Goal: Transaction & Acquisition: Download file/media

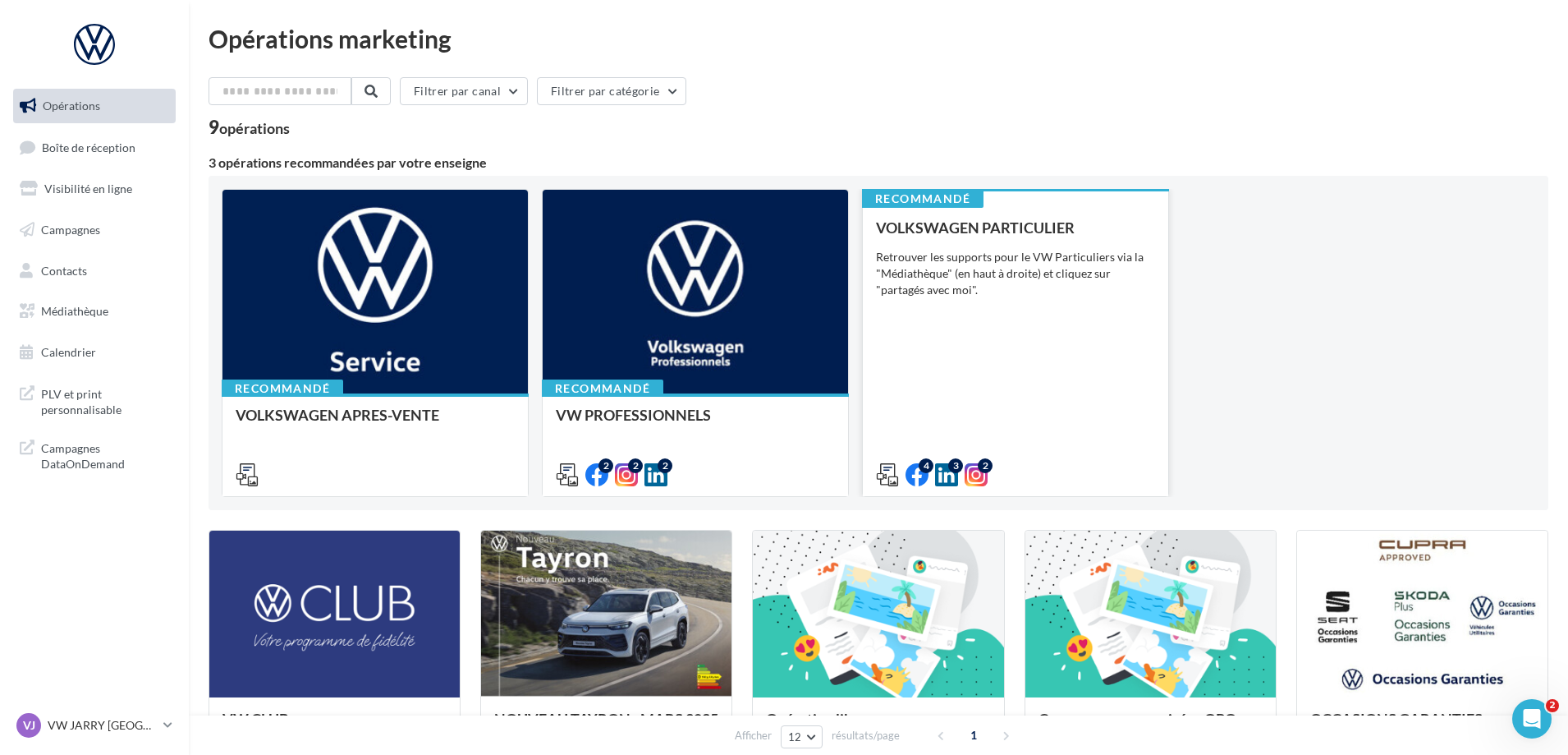
click at [1037, 324] on div "VOLKSWAGEN PARTICULIER Retrouver les supports pour le VW Particuliers via la "M…" at bounding box center [1015, 350] width 279 height 262
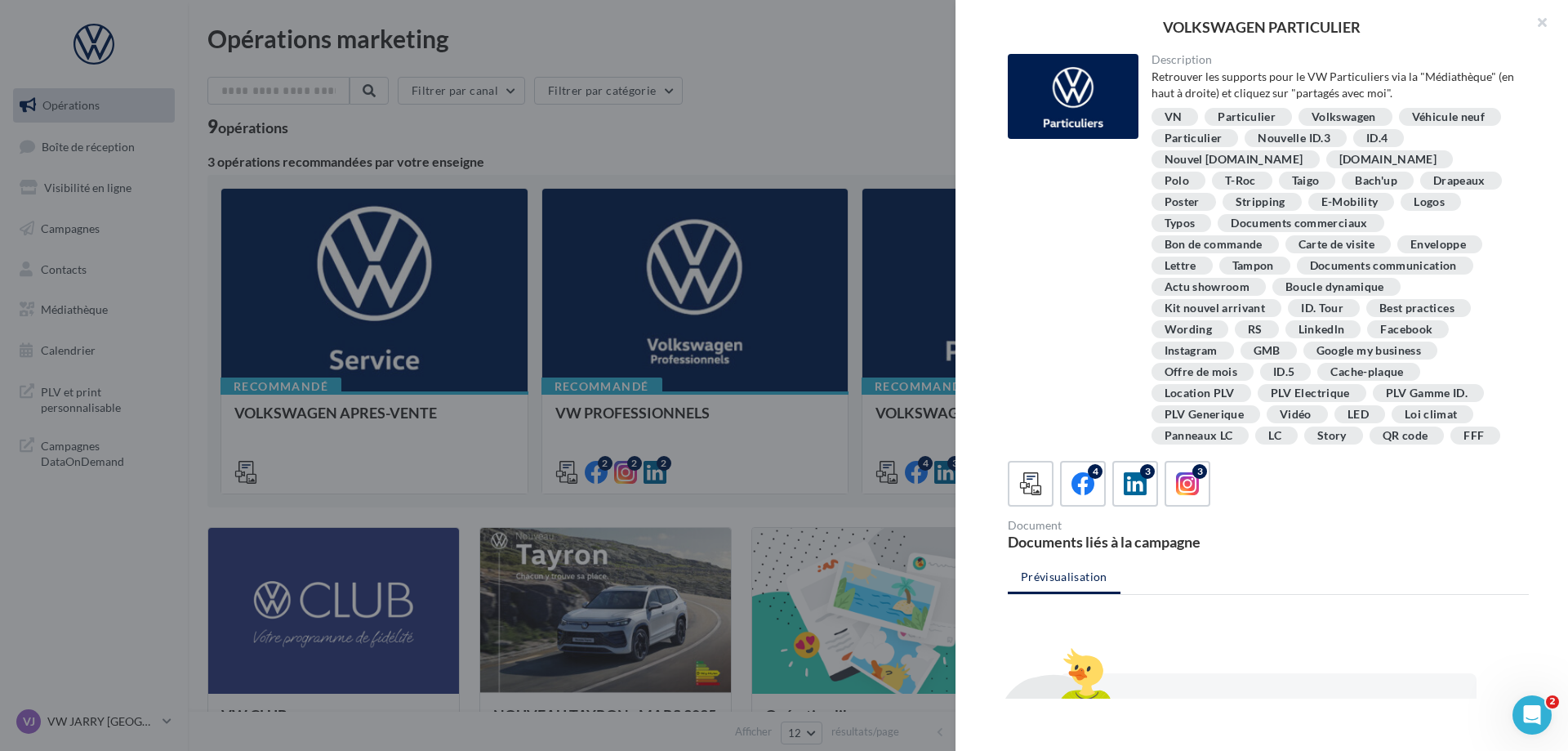
click at [820, 84] on div at bounding box center [784, 375] width 1568 height 751
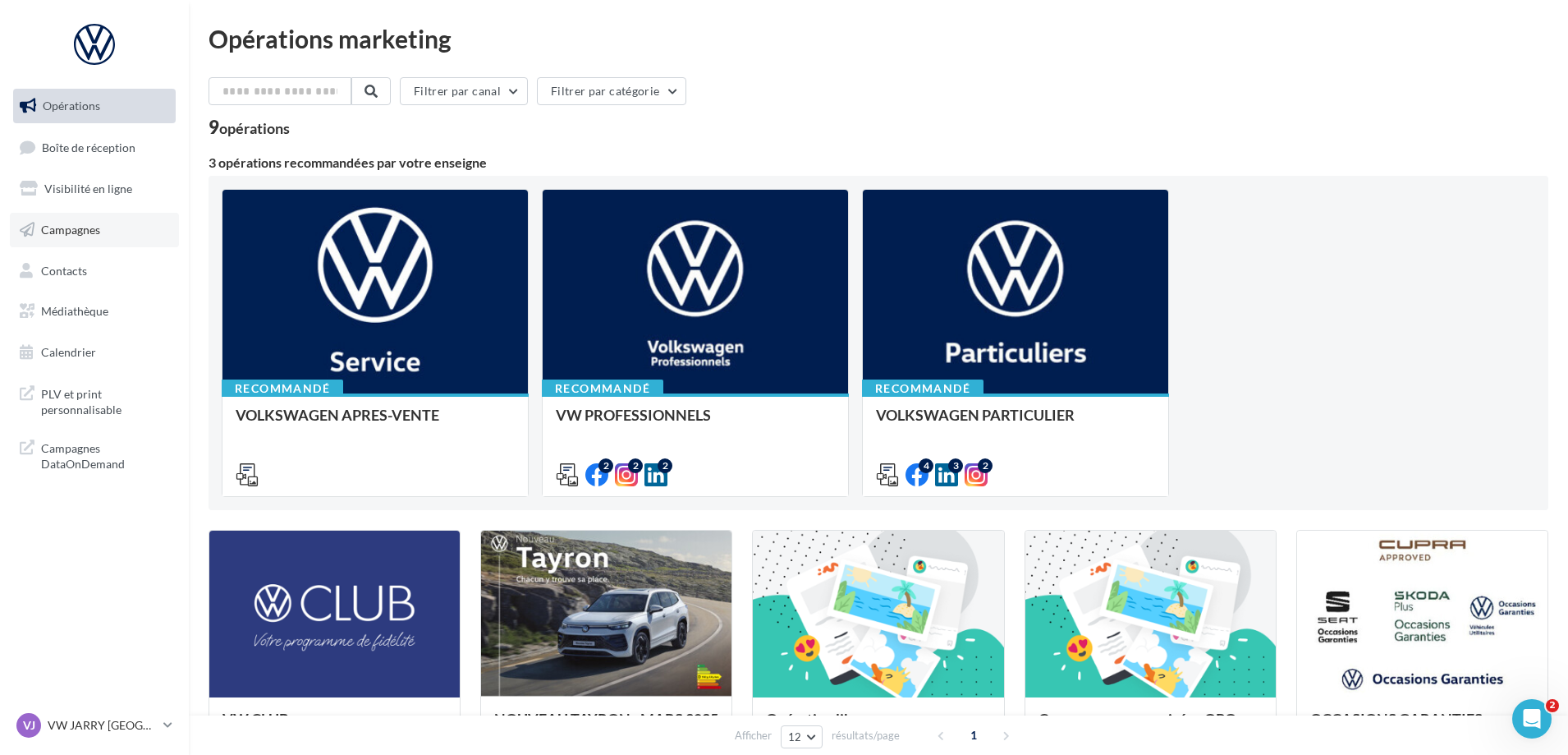
click at [78, 223] on span "Campagnes" at bounding box center [70, 229] width 59 height 14
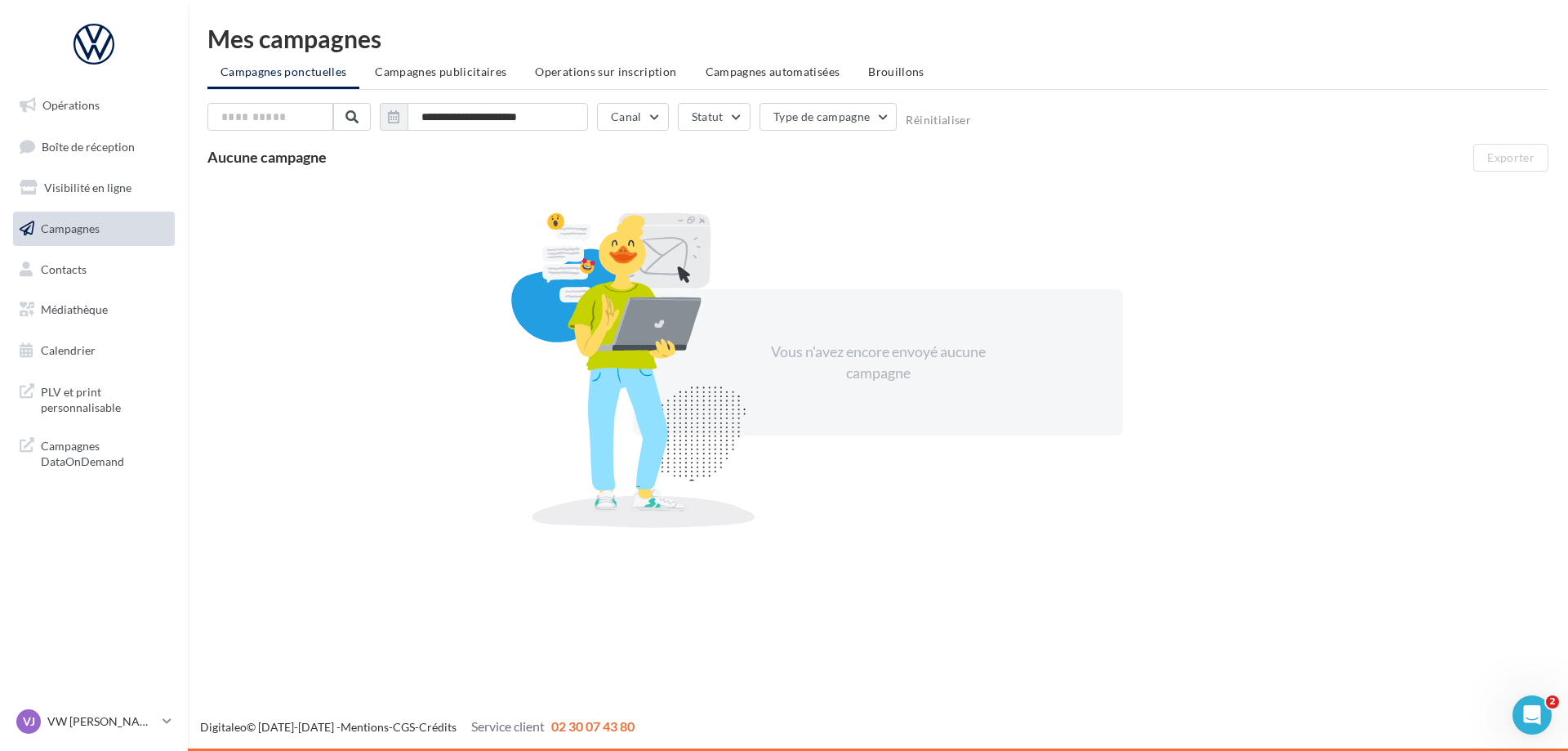
click at [86, 327] on ul "Opérations Boîte de réception Visibilité en ligne Campagnes Contacts Médiathèqu…" at bounding box center [94, 227] width 175 height 293
click at [96, 310] on span "Médiathèque" at bounding box center [74, 309] width 67 height 14
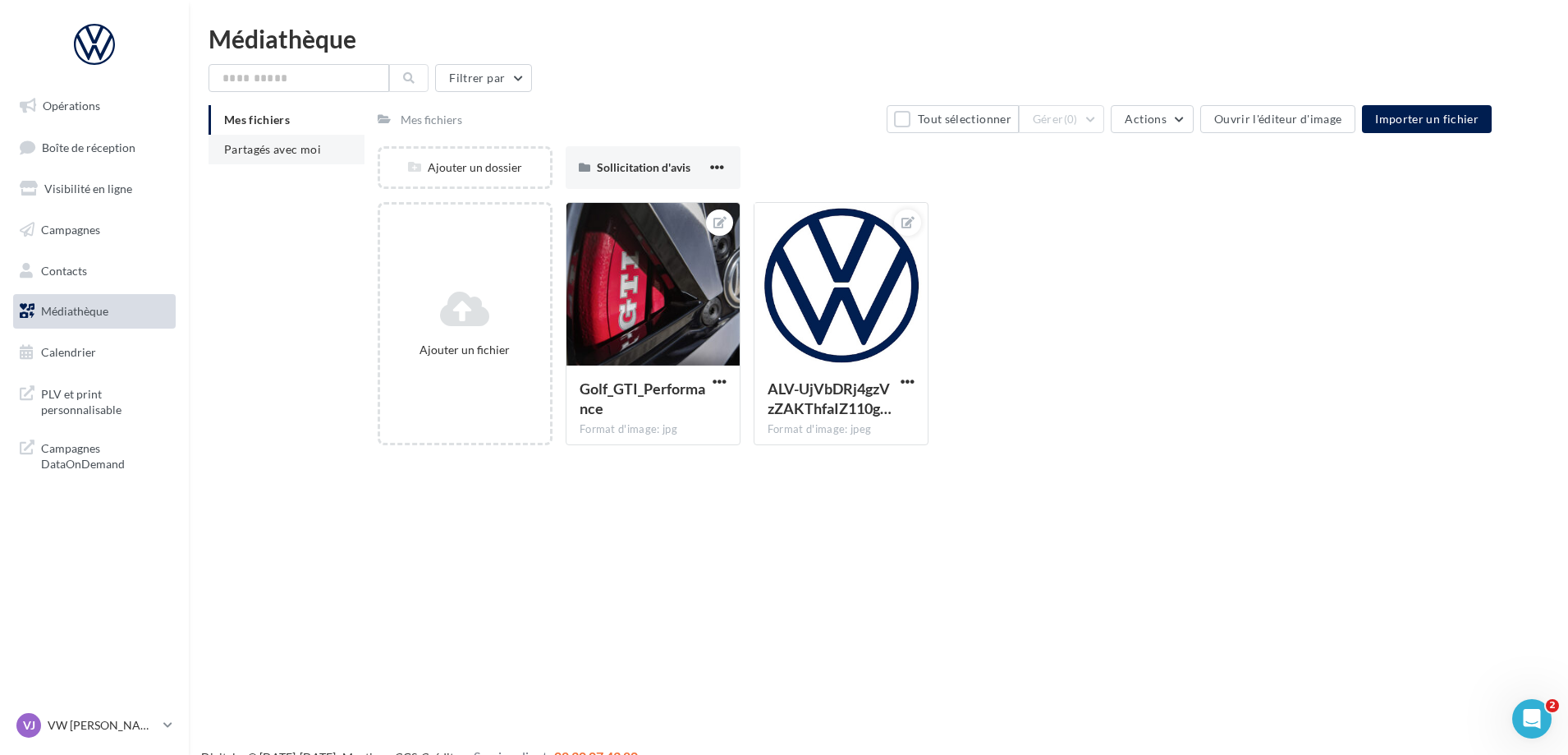
click at [269, 160] on li "Partagés avec moi" at bounding box center [286, 149] width 156 height 30
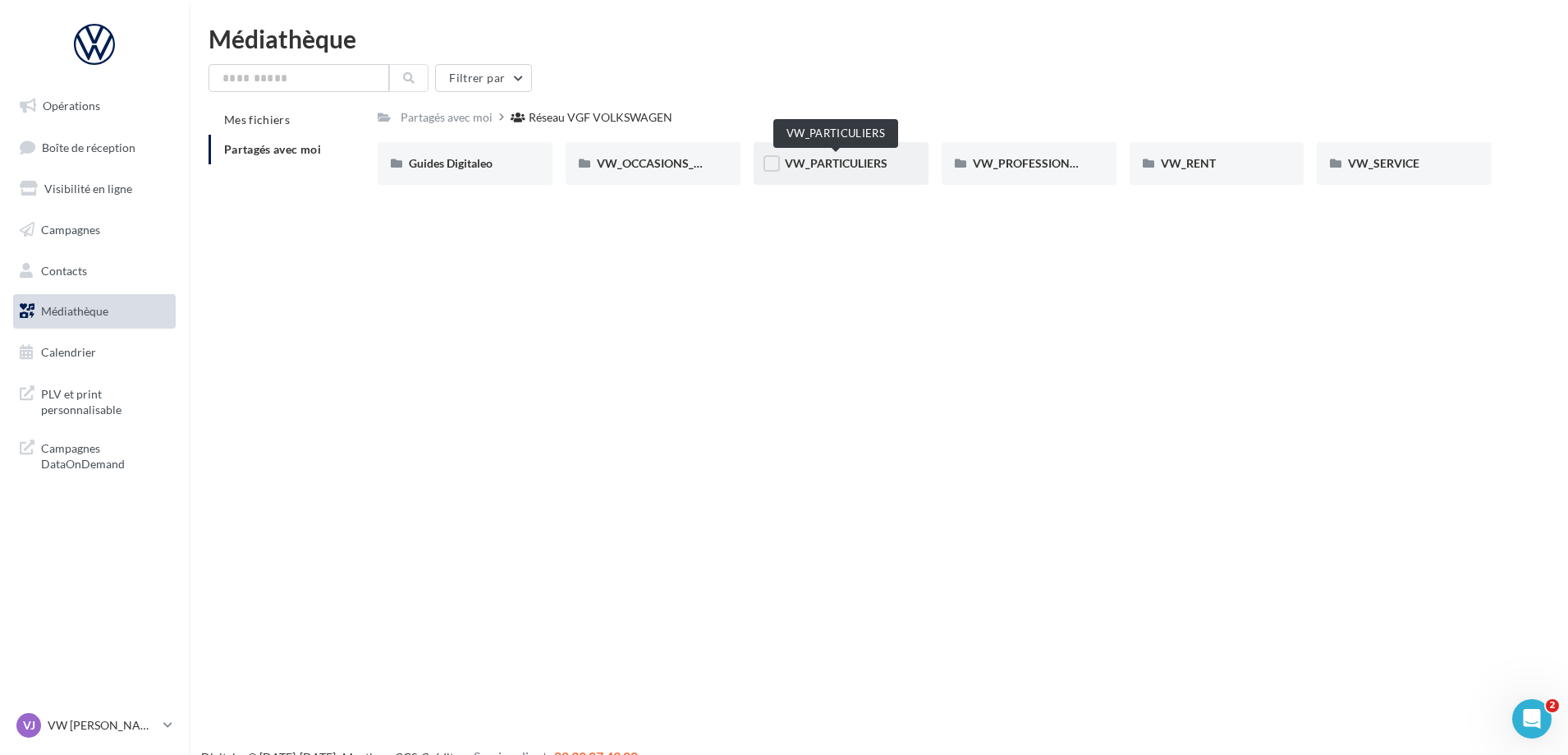
click at [839, 167] on span "VW_PARTICULIERS" at bounding box center [836, 163] width 102 height 14
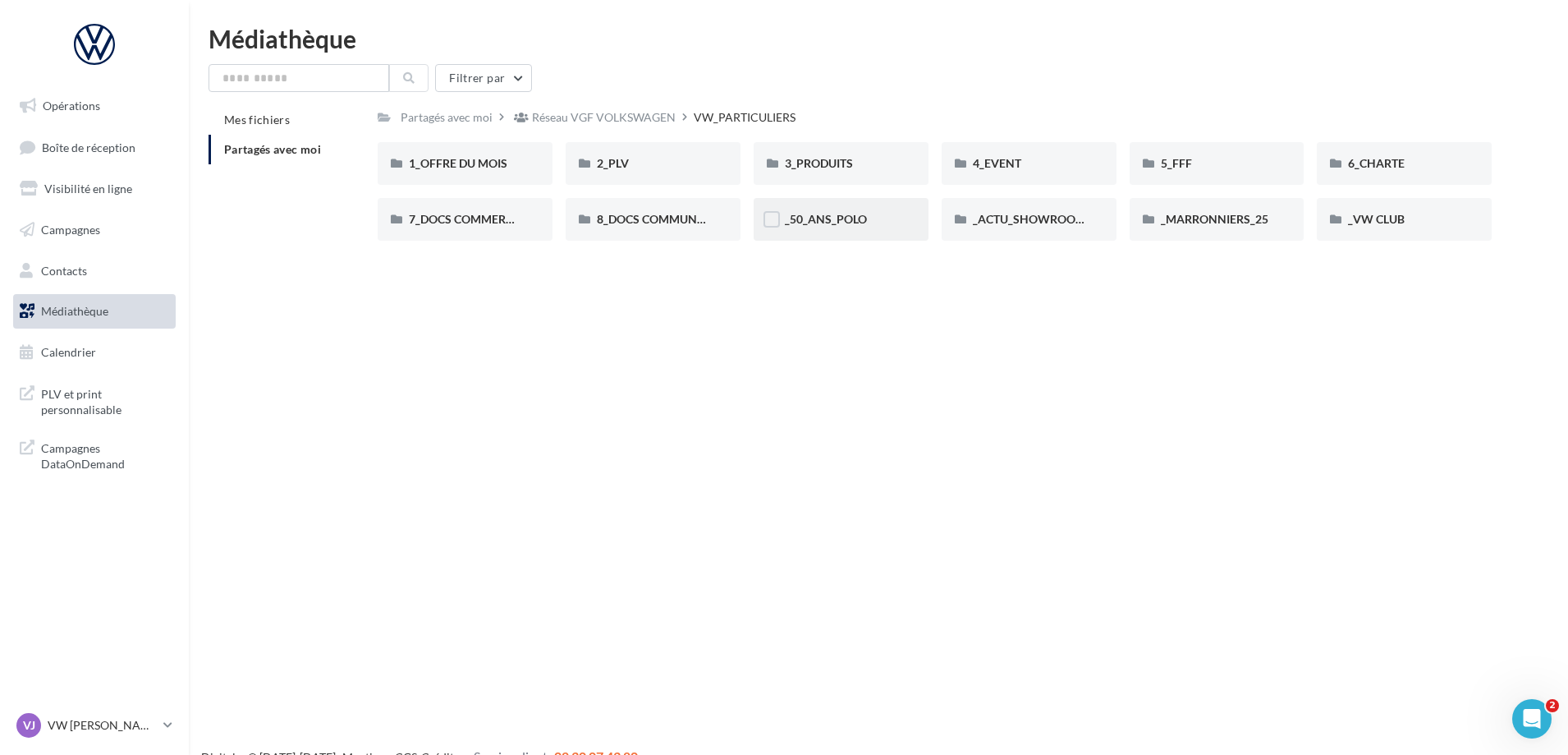
click at [866, 225] on div "_50_ANS_POLO" at bounding box center [841, 218] width 113 height 16
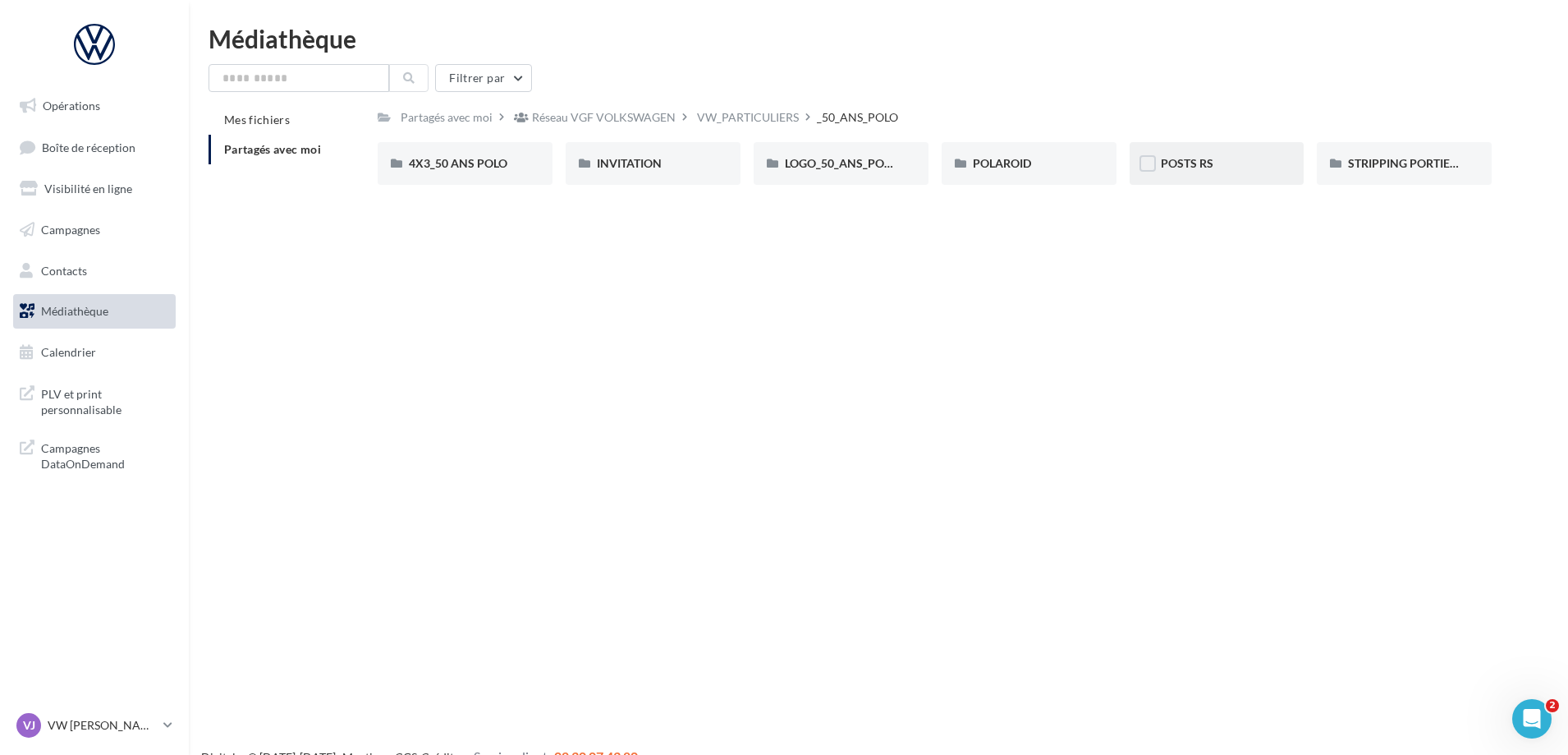
click at [1214, 163] on div "POSTS RS" at bounding box center [1217, 163] width 113 height 16
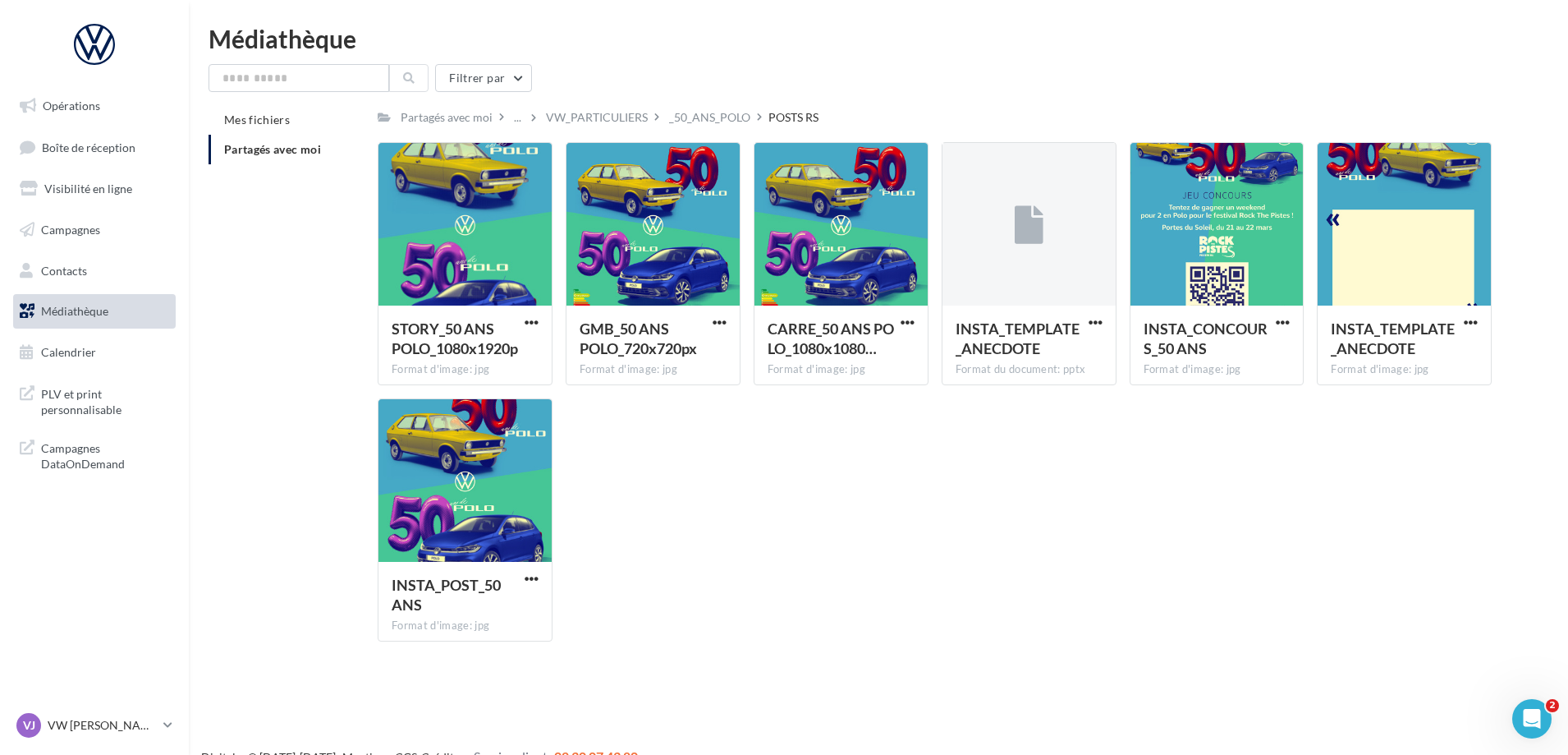
click at [106, 307] on span "Médiathèque" at bounding box center [74, 311] width 67 height 14
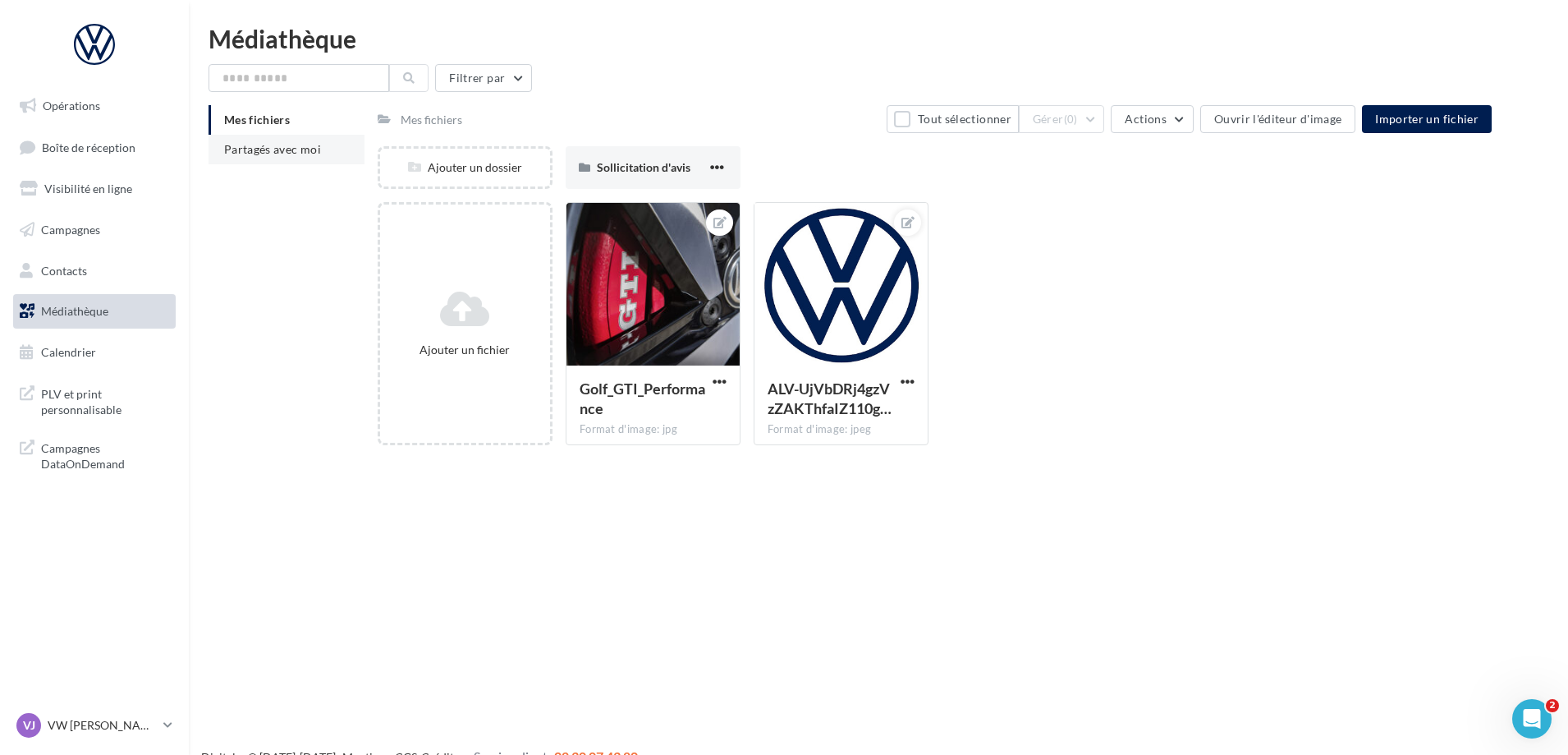
click at [287, 156] on li "Partagés avec moi" at bounding box center [286, 149] width 156 height 30
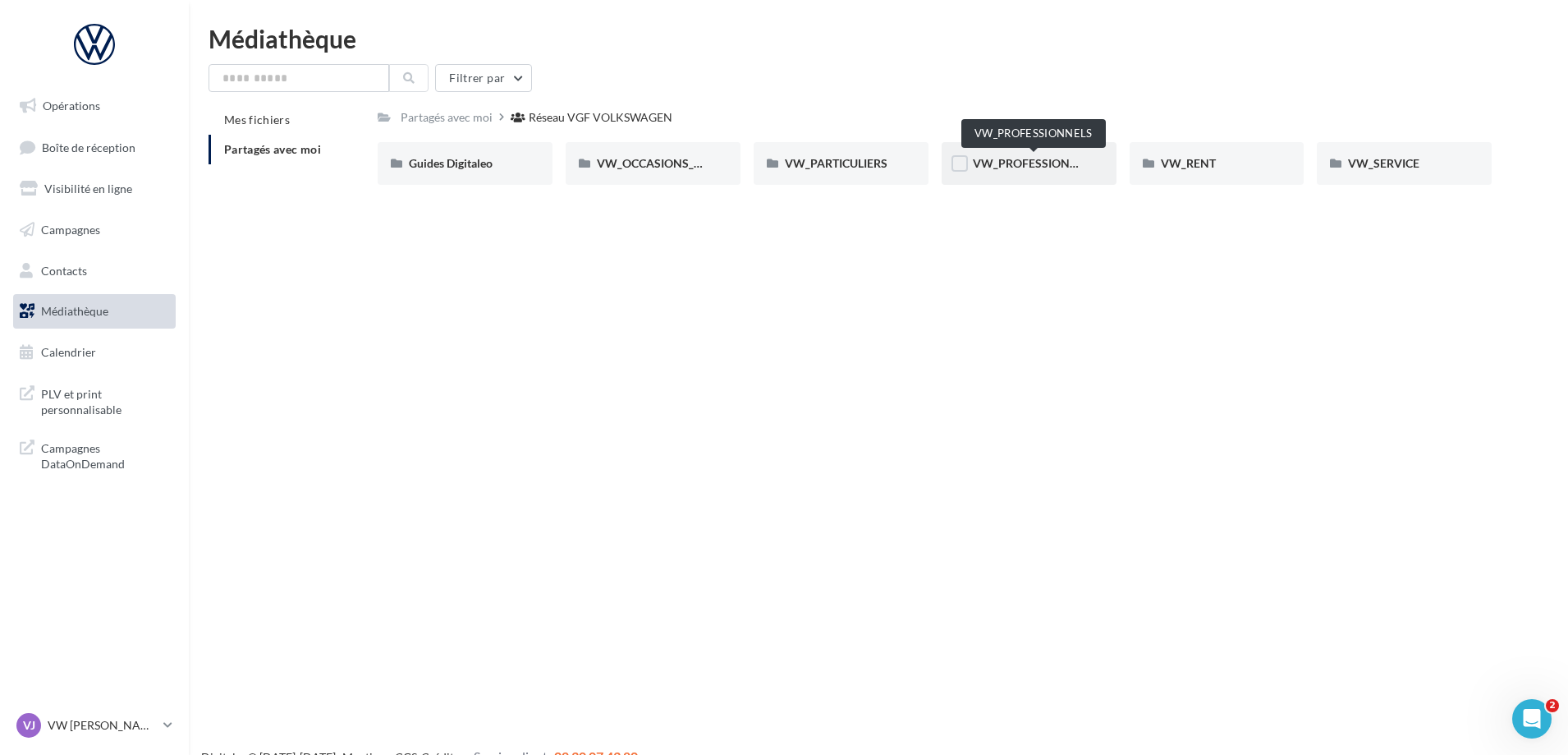
click at [1012, 158] on span "VW_PROFESSIONNELS" at bounding box center [1036, 163] width 125 height 14
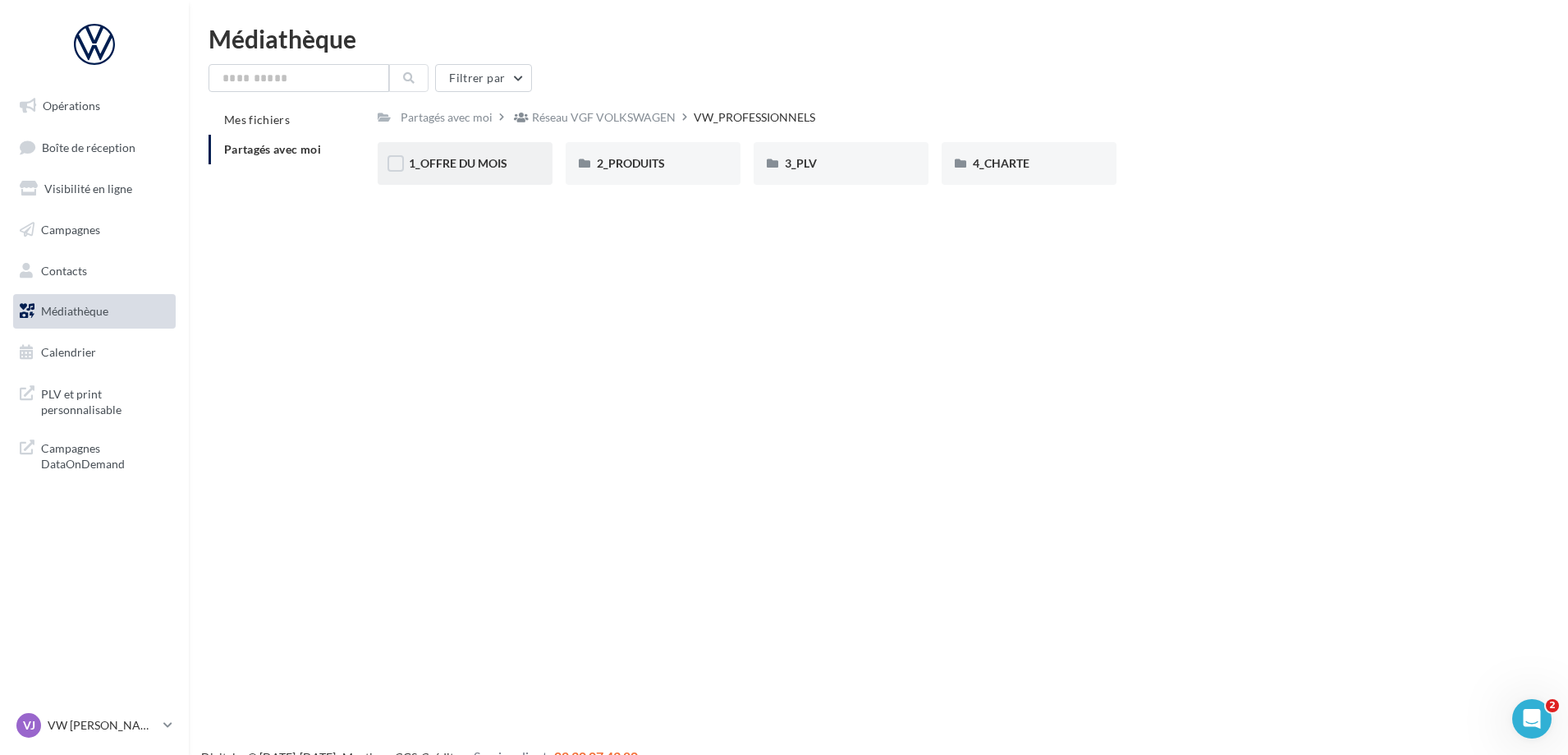
click at [505, 178] on div "1_OFFRE DU MOIS" at bounding box center [465, 164] width 175 height 43
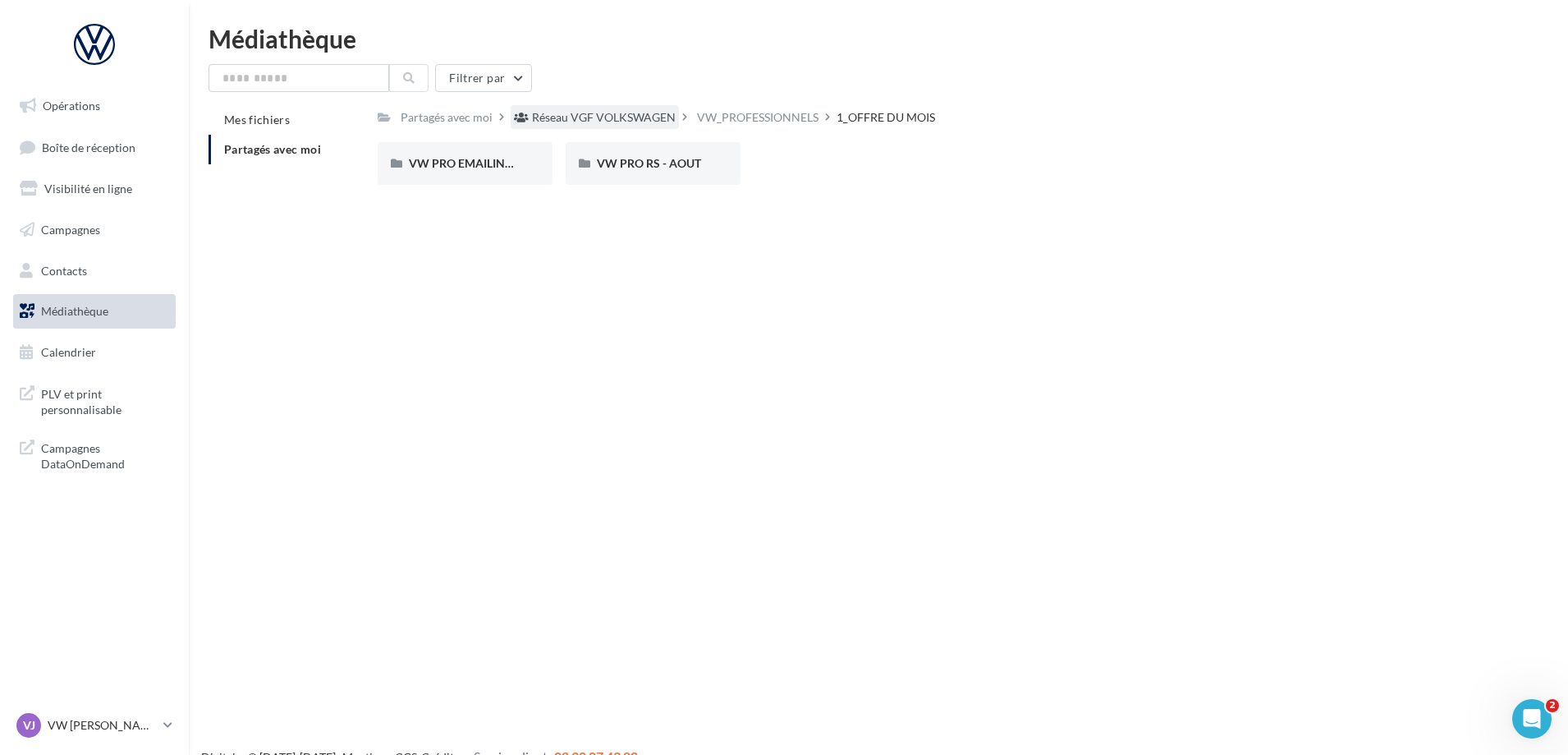
click at [646, 123] on div "Réseau VGF VOLKSWAGEN" at bounding box center [604, 117] width 143 height 16
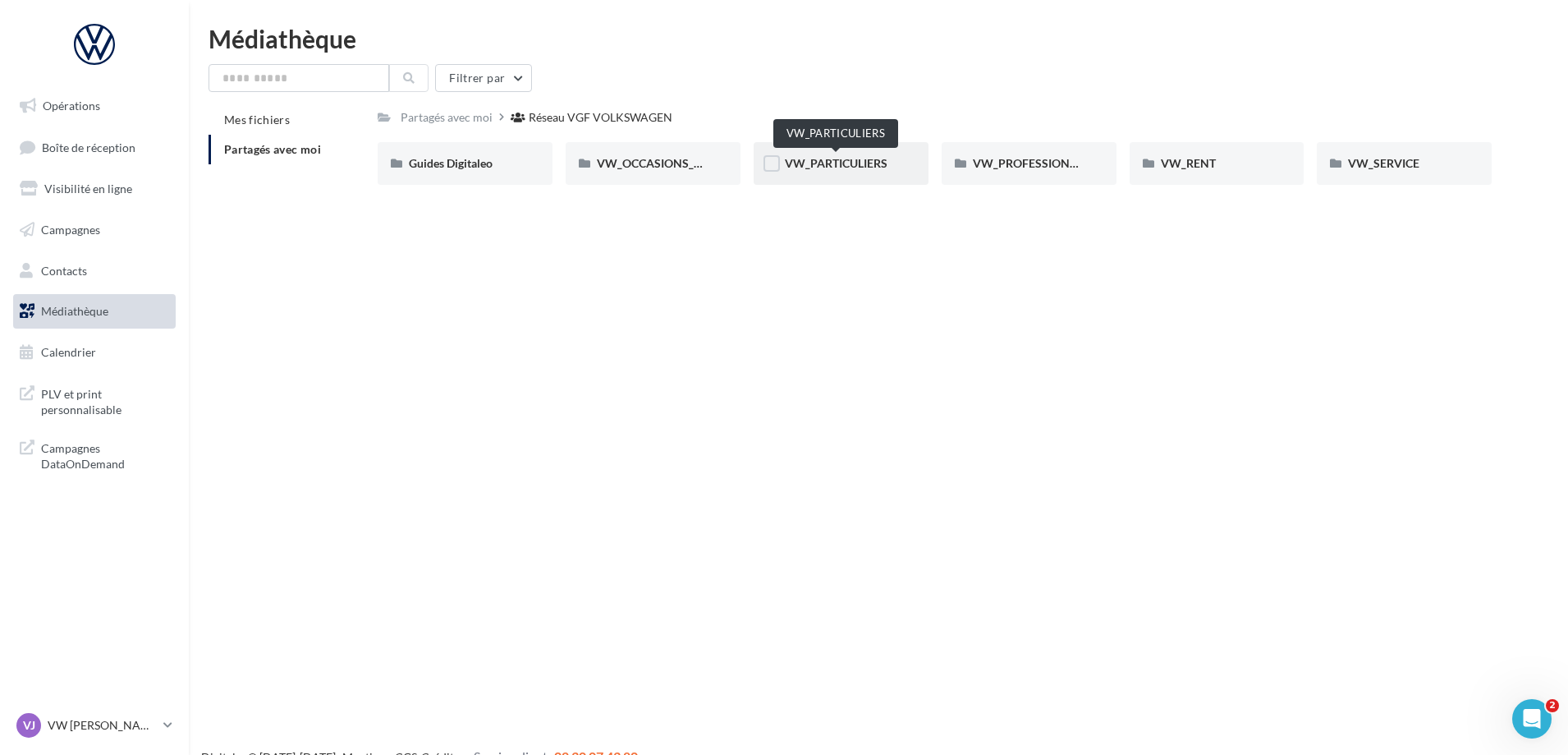
click at [832, 165] on span "VW_PARTICULIERS" at bounding box center [836, 163] width 102 height 14
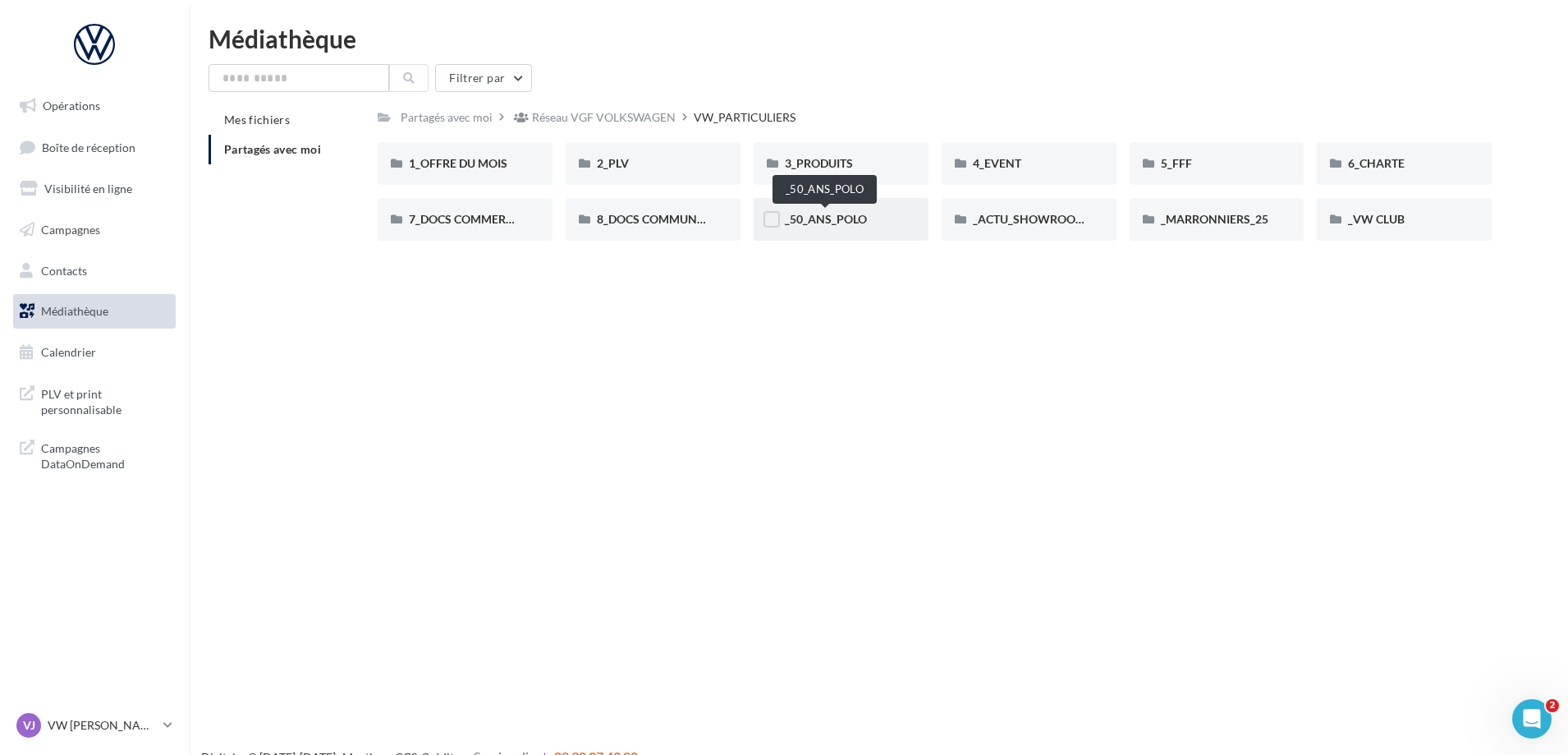
click at [826, 212] on span "_50_ANS_POLO" at bounding box center [826, 218] width 82 height 14
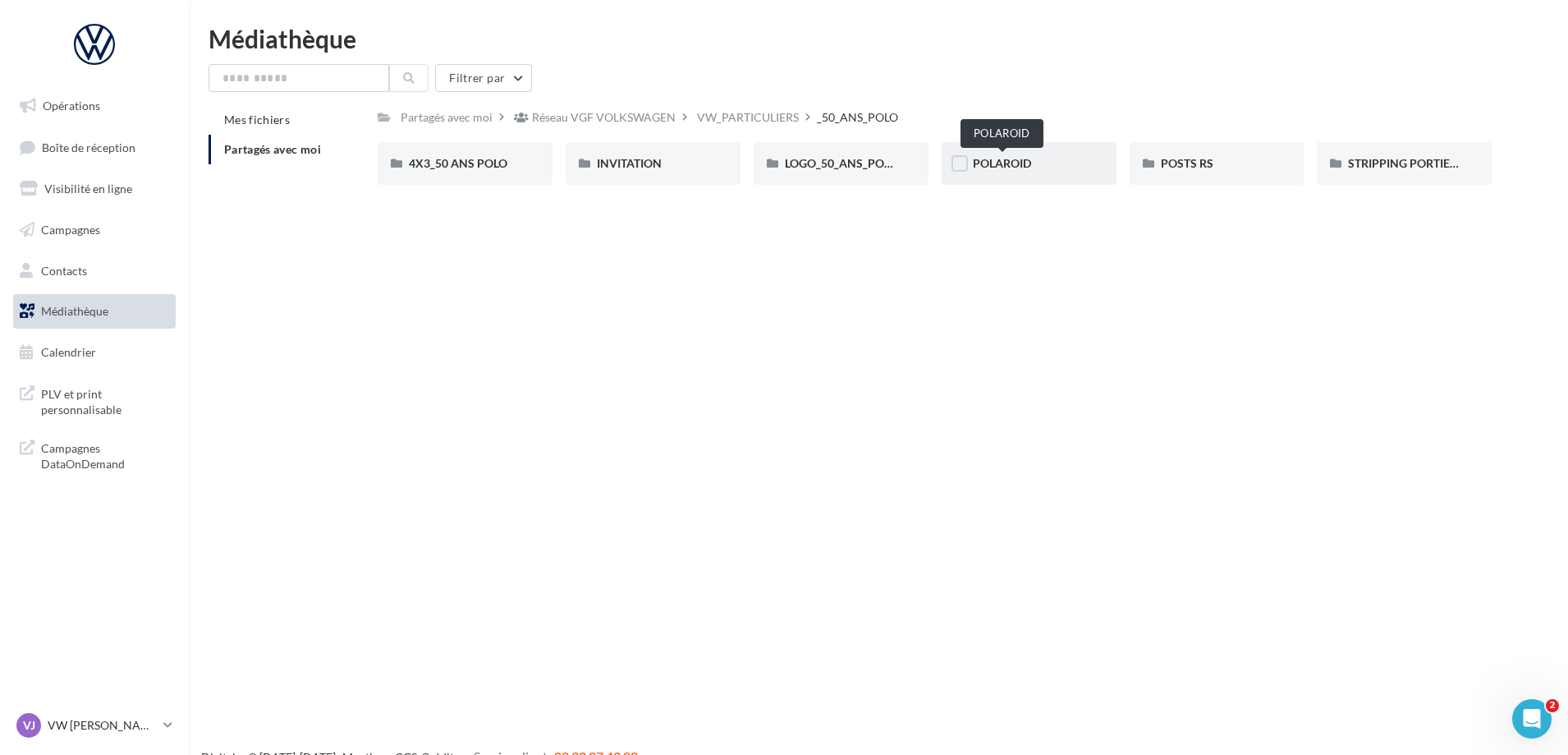
click at [1019, 165] on span "POLAROID" at bounding box center [1002, 163] width 58 height 14
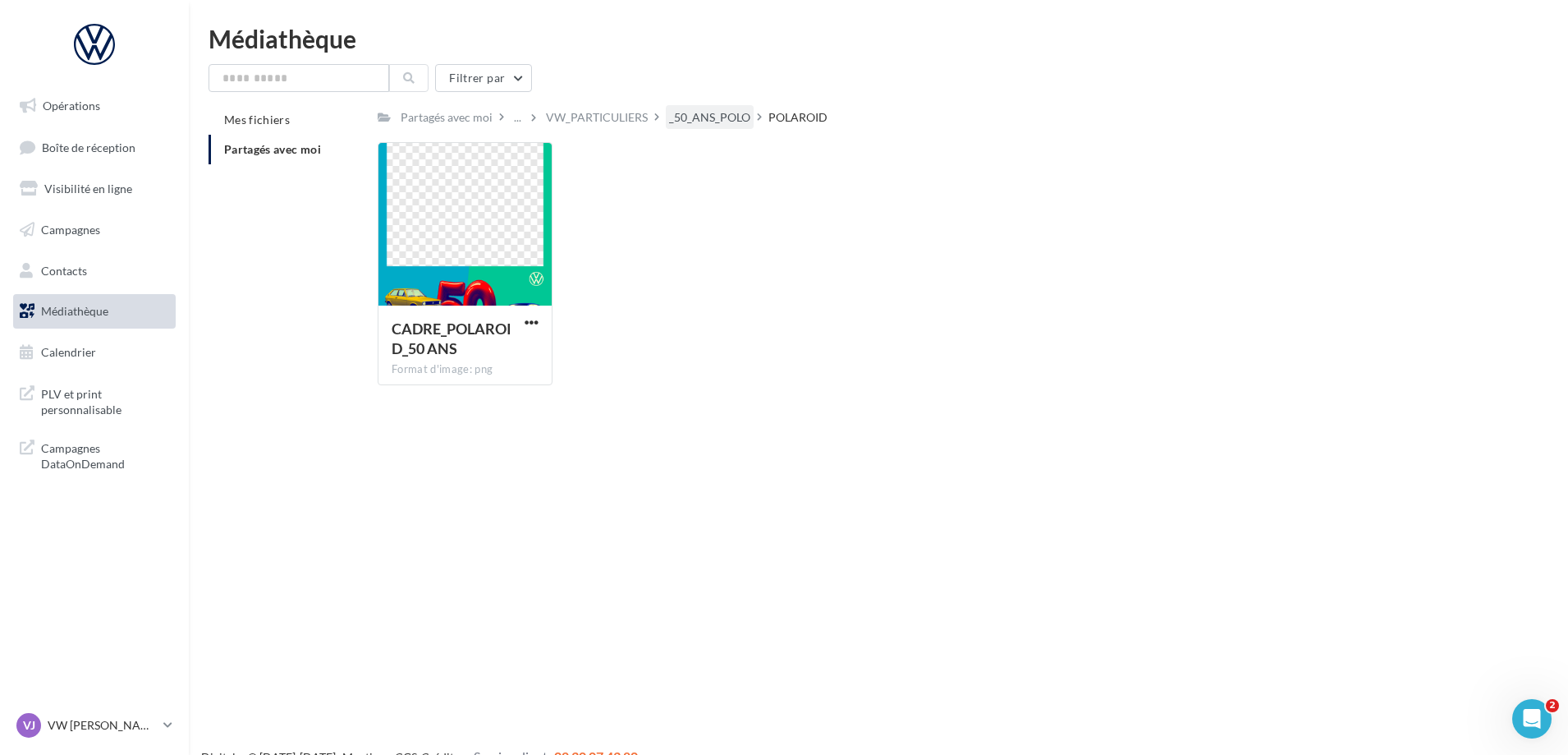
click at [748, 125] on div "_50_ANS_POLO" at bounding box center [710, 117] width 88 height 24
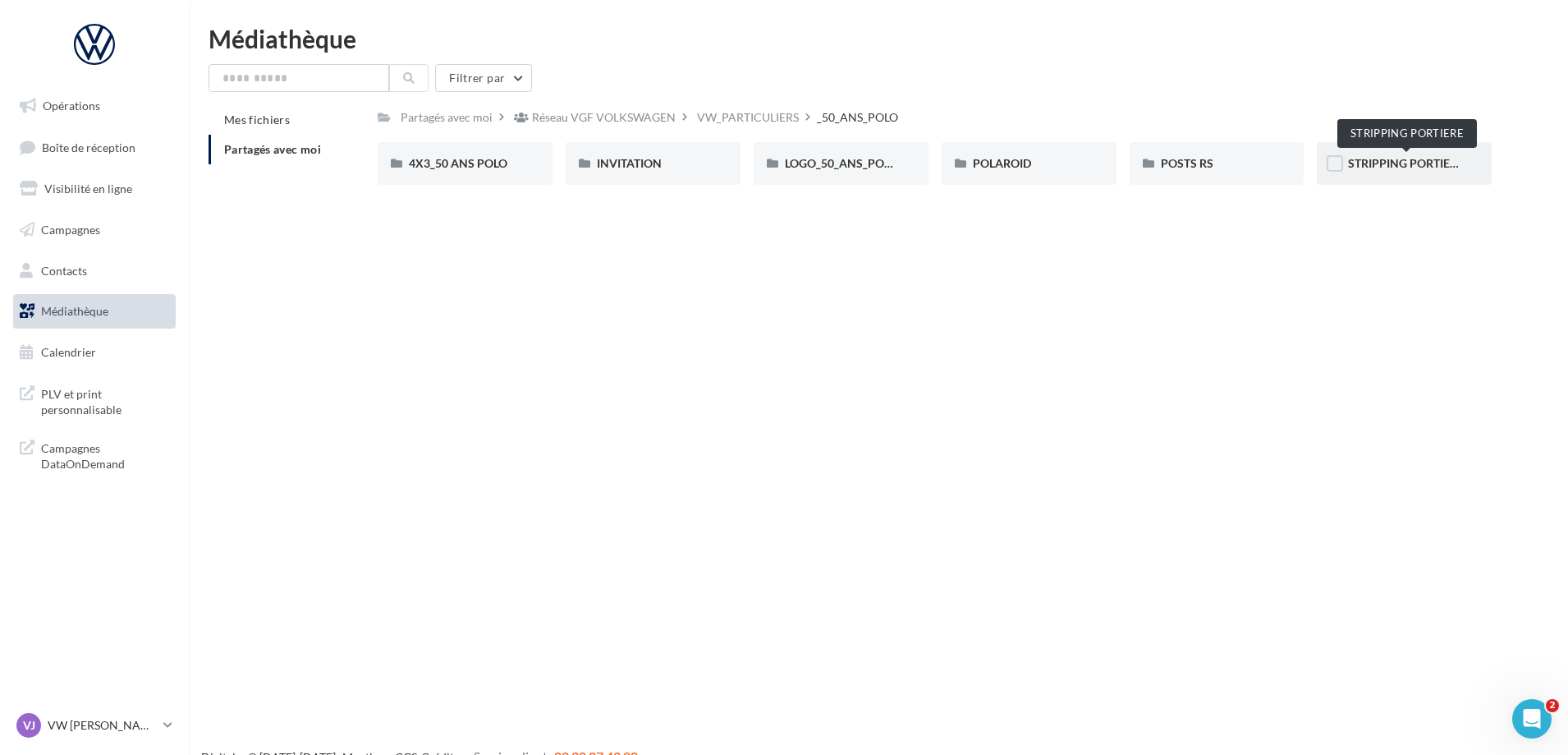
click at [1356, 160] on span "STRIPPING PORTIERE" at bounding box center [1406, 163] width 116 height 14
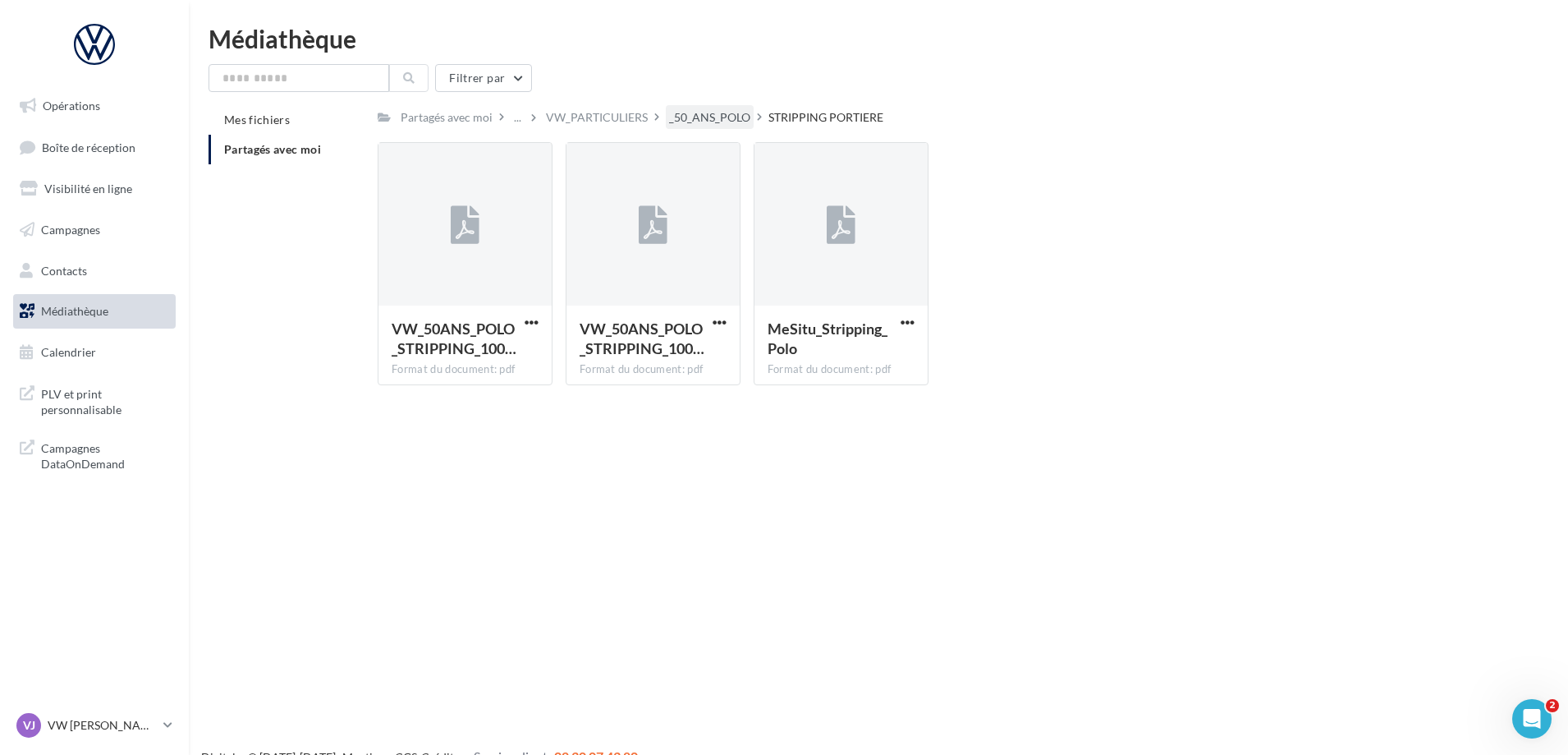
click at [717, 113] on div "_50_ANS_POLO" at bounding box center [709, 117] width 81 height 16
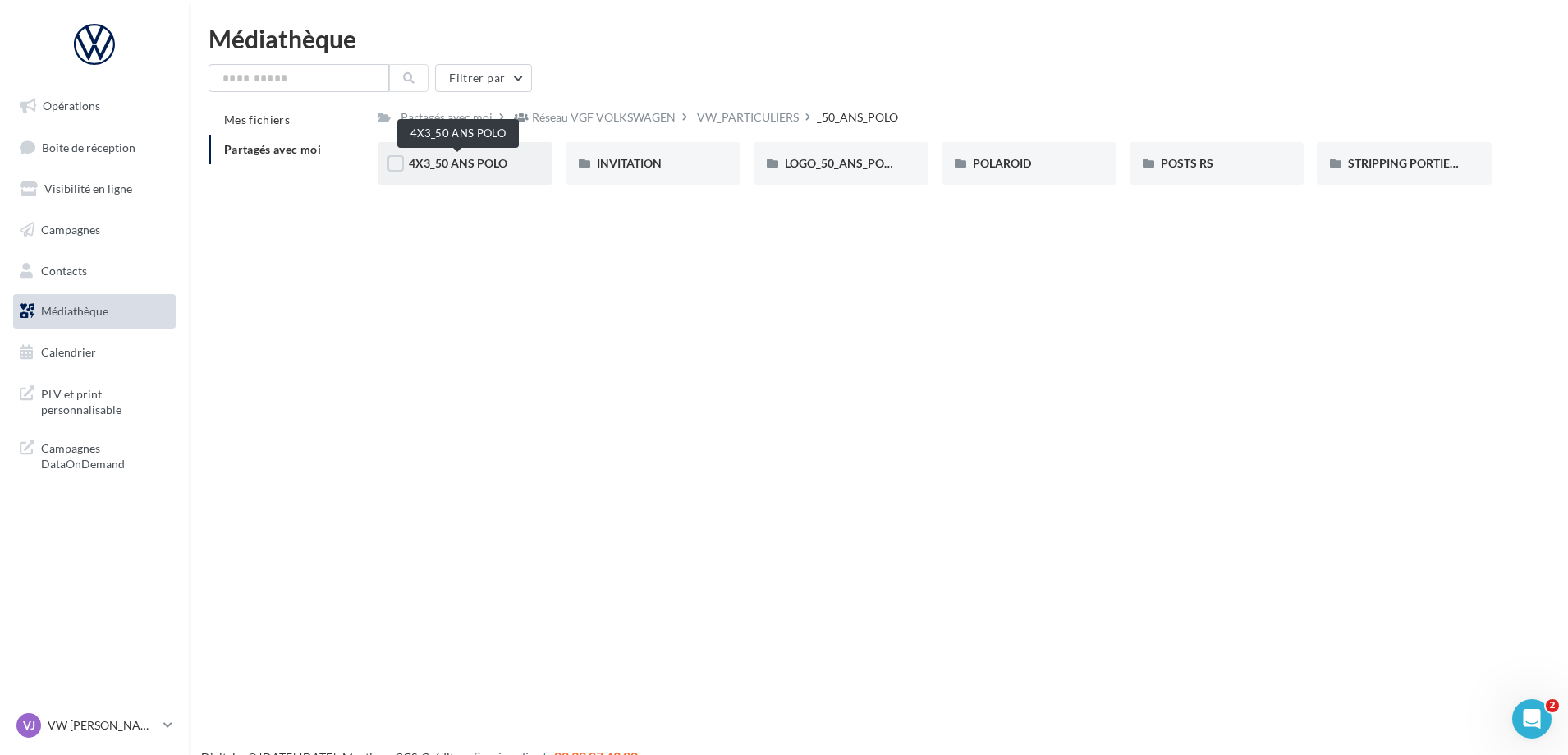
click at [433, 157] on span "4X3_50 ANS POLO" at bounding box center [458, 163] width 99 height 14
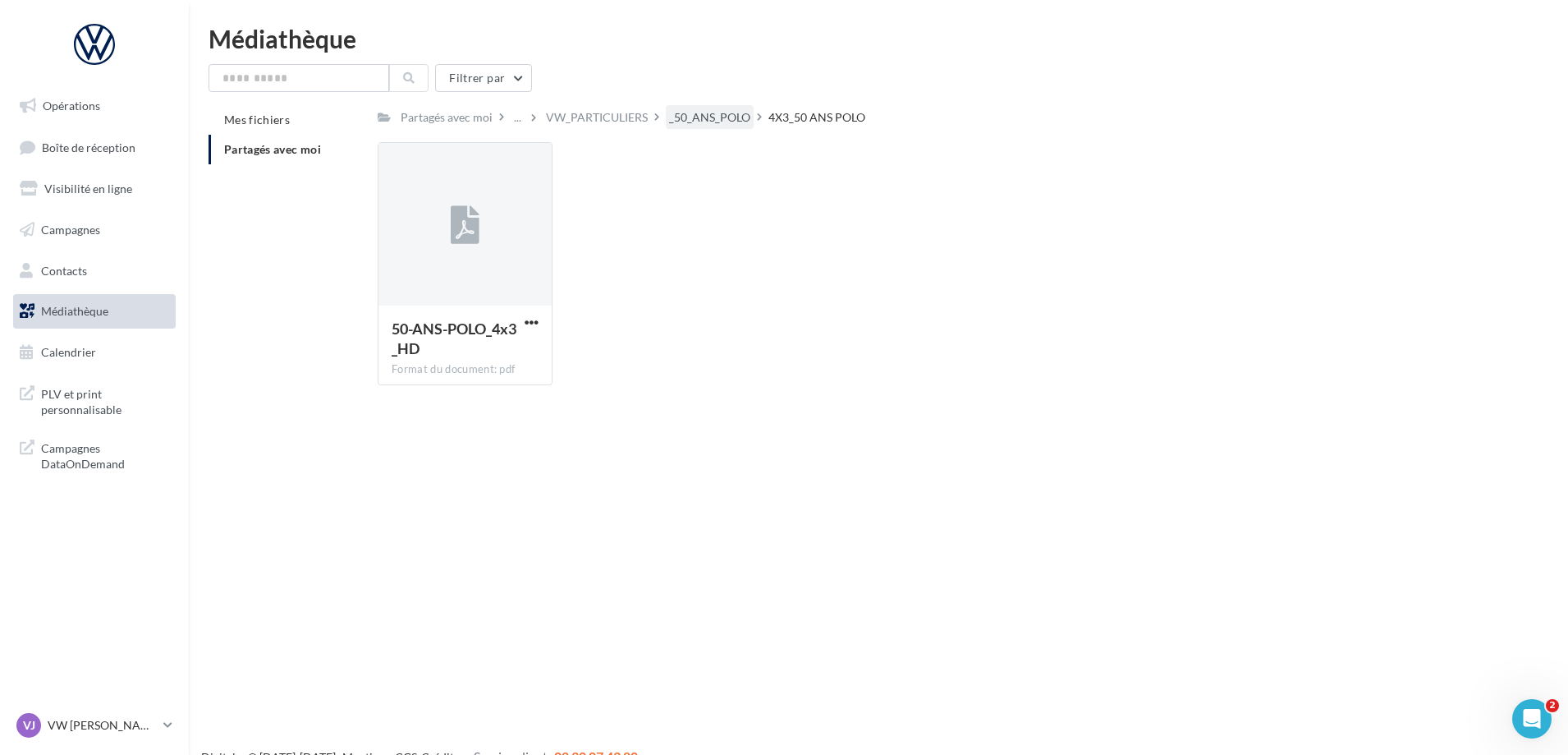
click at [746, 126] on div "_50_ANS_POLO" at bounding box center [710, 117] width 88 height 24
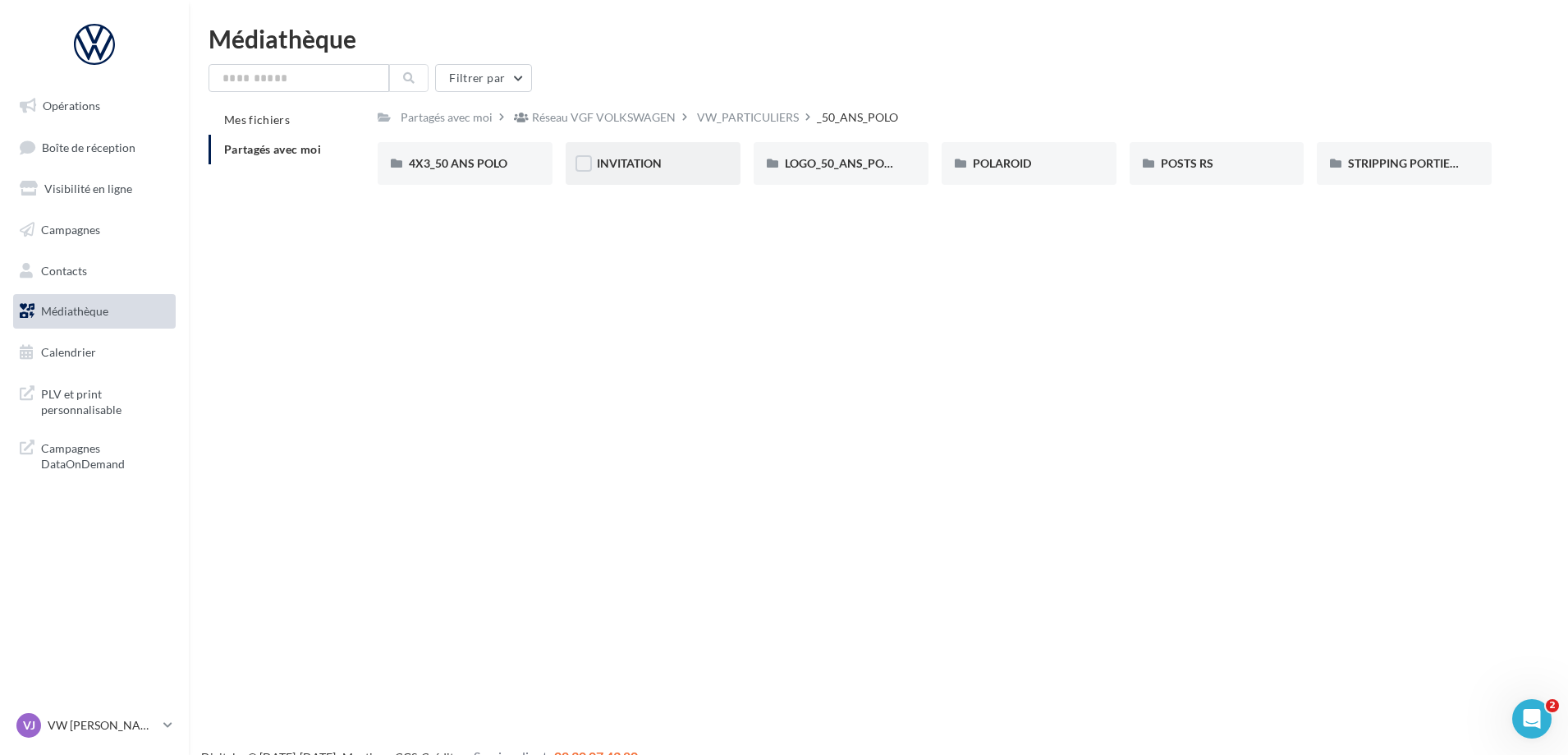
click at [681, 162] on div "INVITATION" at bounding box center [653, 163] width 113 height 16
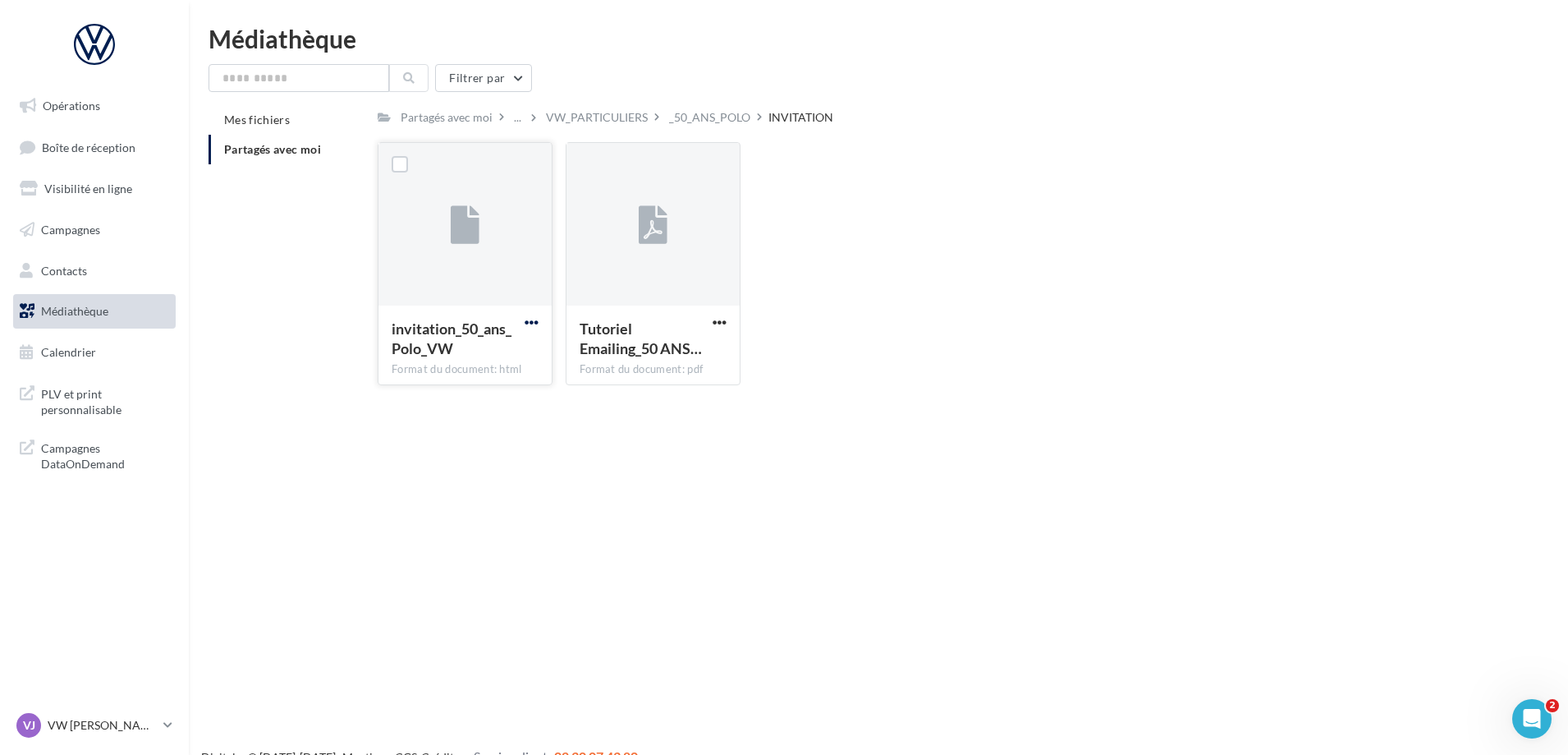
click at [537, 320] on span "button" at bounding box center [531, 322] width 14 height 14
click at [470, 366] on button "Télécharger" at bounding box center [460, 355] width 165 height 43
